Goal: Transaction & Acquisition: Purchase product/service

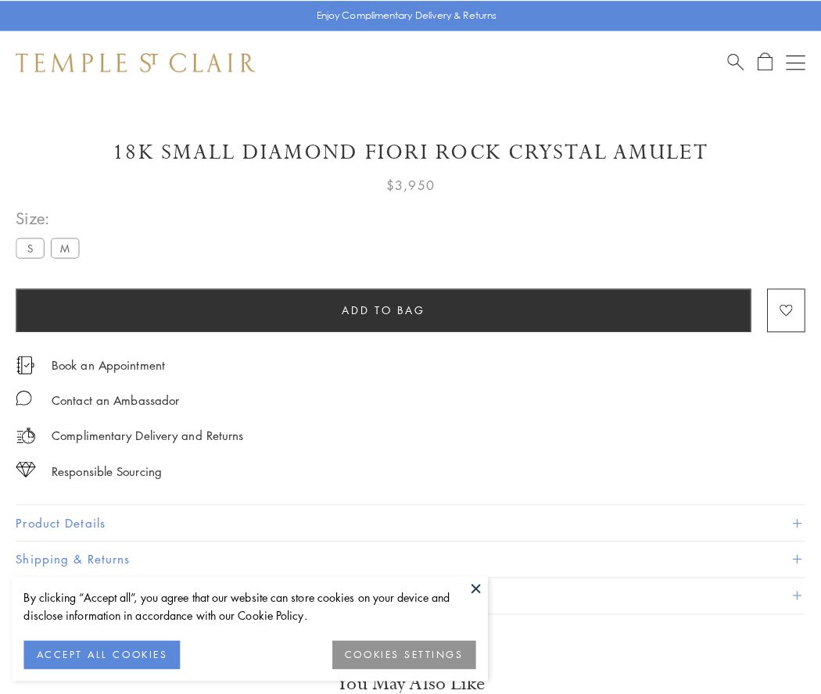
scroll to position [92, 0]
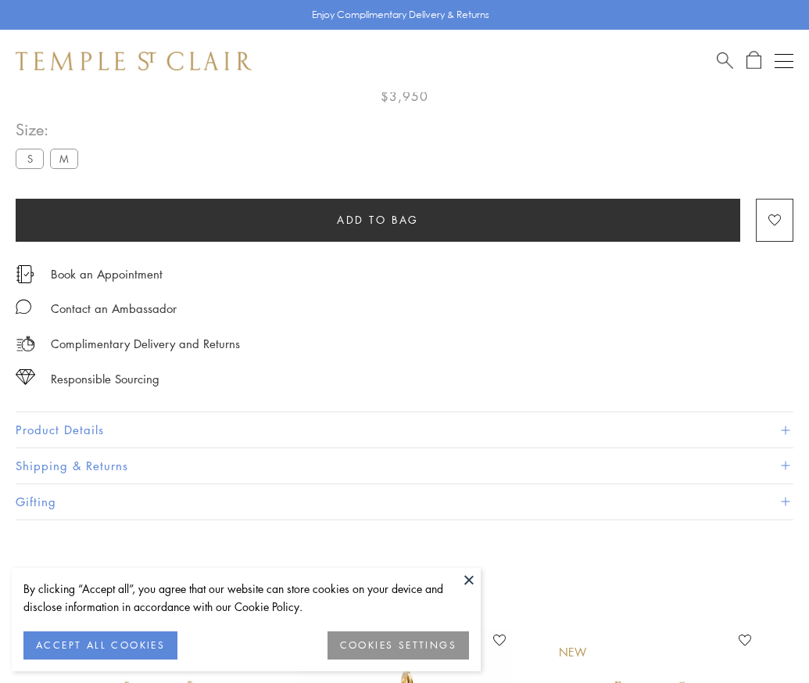
click at [378, 219] on span "Add to bag" at bounding box center [378, 219] width 82 height 17
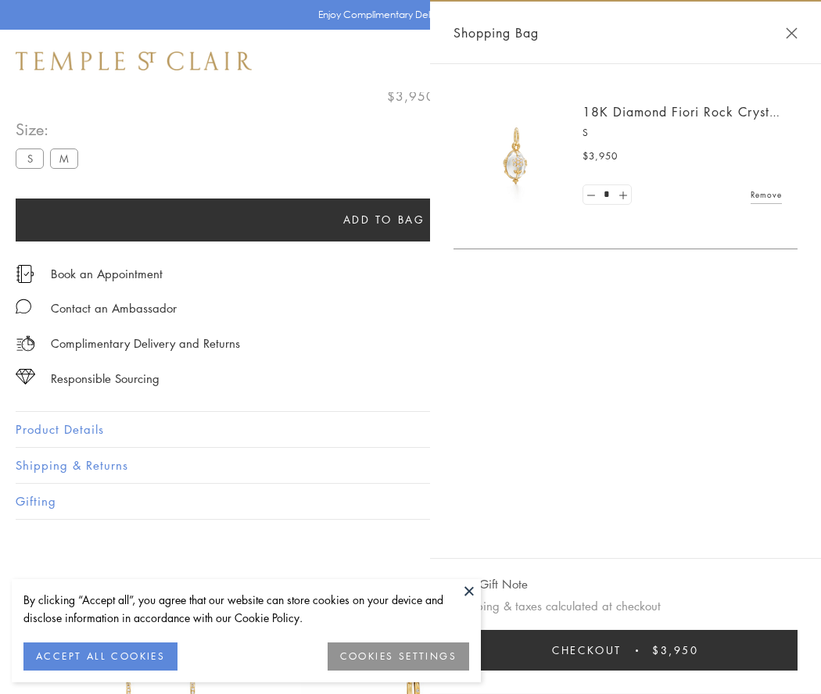
click at [636, 651] on button "Checkout $3,950" at bounding box center [626, 650] width 344 height 41
